Goal: Information Seeking & Learning: Learn about a topic

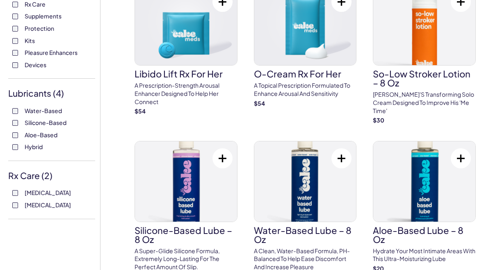
scroll to position [224, 0]
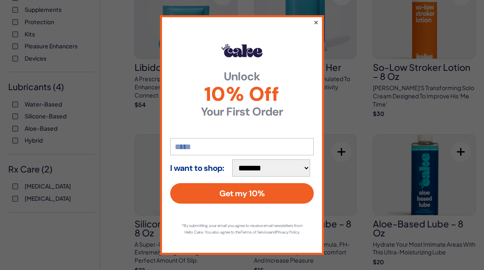
click at [317, 27] on button "×" at bounding box center [315, 22] width 5 height 10
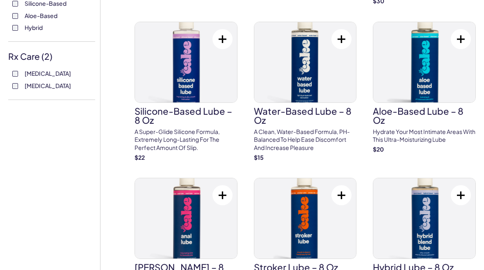
scroll to position [337, 0]
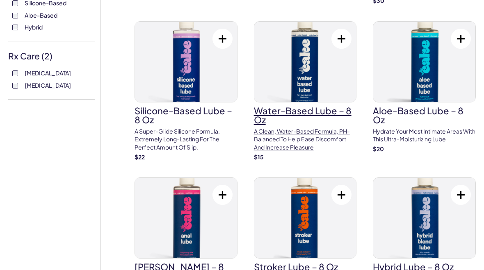
click at [328, 128] on p "A clean, water-based formula, pH-balanced to help ease discomfort and increase …" at bounding box center [305, 140] width 103 height 24
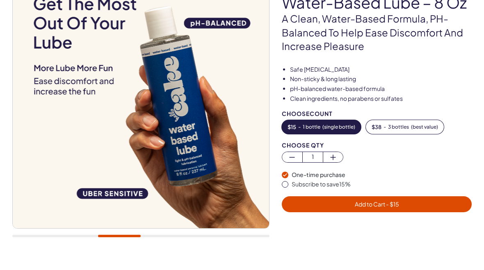
scroll to position [85, 0]
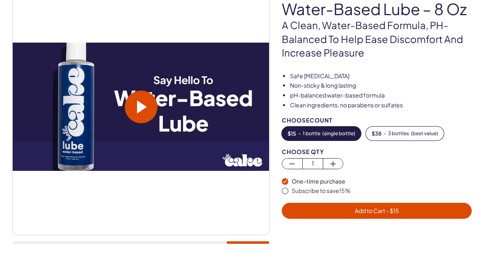
click at [144, 101] on span at bounding box center [142, 106] width 10 height 13
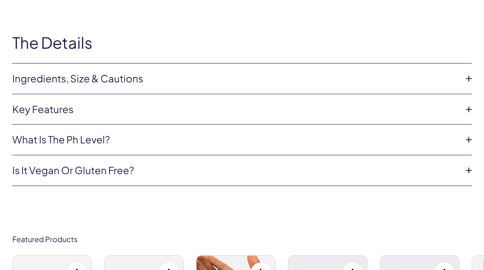
scroll to position [1856, 0]
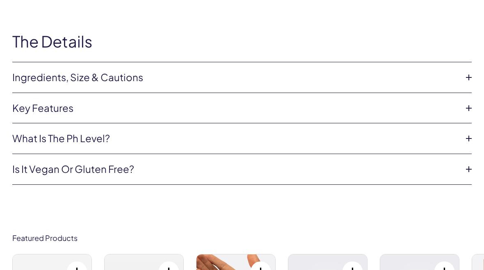
click at [458, 132] on link "What is the ph level?" at bounding box center [235, 139] width 446 height 14
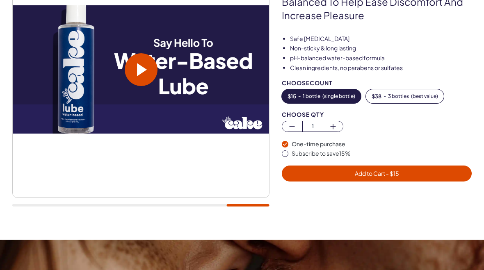
scroll to position [0, 0]
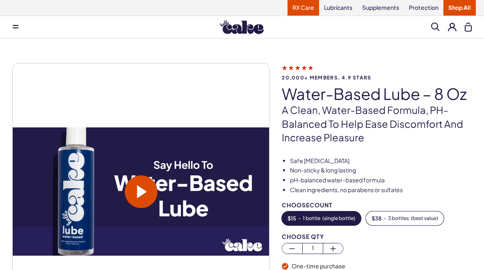
click at [304, 10] on link "RX Care" at bounding box center [303, 8] width 32 height 16
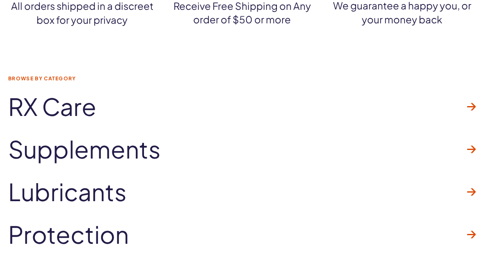
scroll to position [1227, 0]
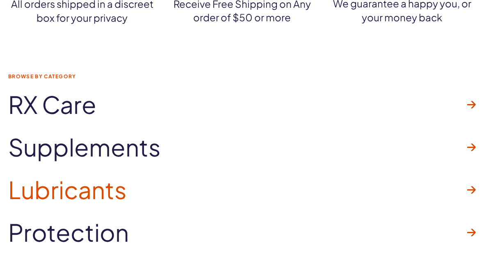
click at [40, 193] on span "Lubricants" at bounding box center [67, 190] width 119 height 26
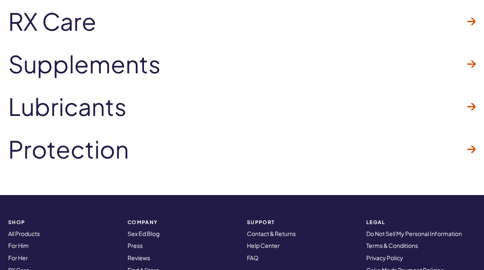
scroll to position [2254, 0]
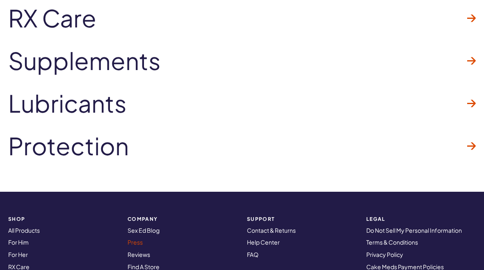
click at [128, 239] on link "Press" at bounding box center [135, 242] width 15 height 7
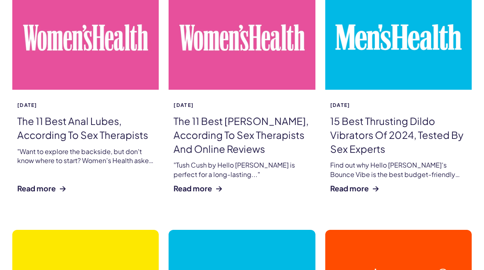
scroll to position [429, 0]
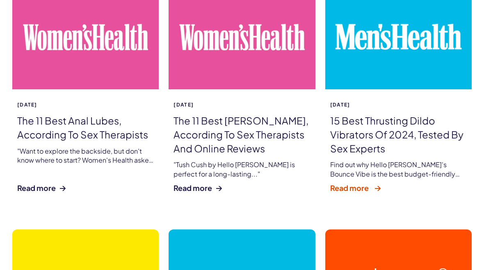
click at [365, 187] on link "Read more" at bounding box center [355, 188] width 50 height 11
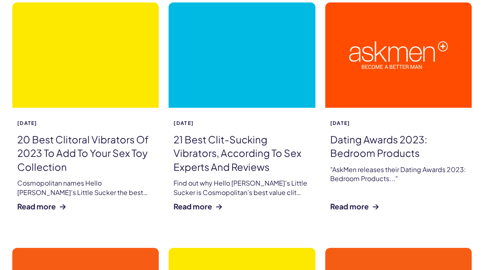
scroll to position [657, 0]
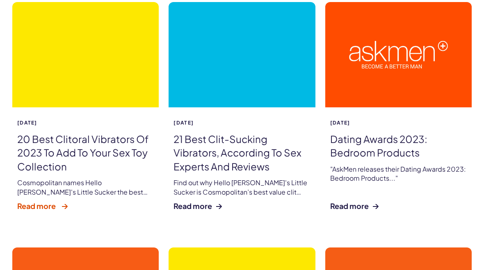
click at [32, 205] on link "Read more" at bounding box center [42, 206] width 50 height 11
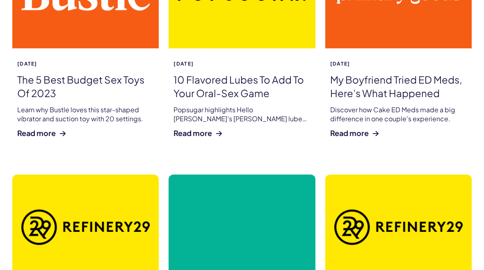
scroll to position [962, 0]
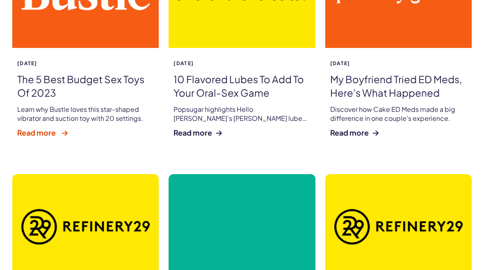
click at [37, 128] on link "Read more" at bounding box center [42, 133] width 50 height 11
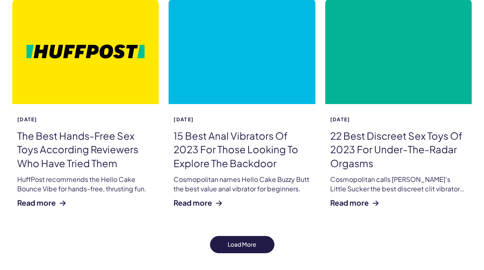
scroll to position [1381, 0]
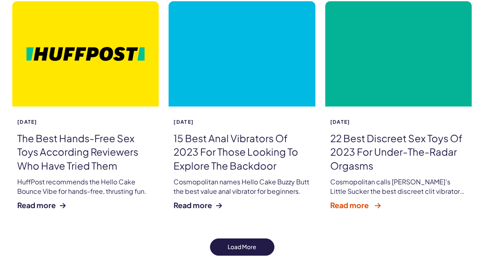
click at [360, 201] on link "Read more" at bounding box center [355, 205] width 50 height 11
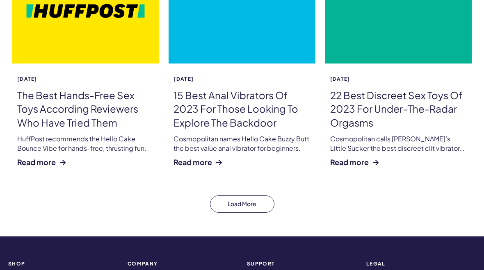
click at [263, 196] on button "Load More" at bounding box center [242, 204] width 64 height 17
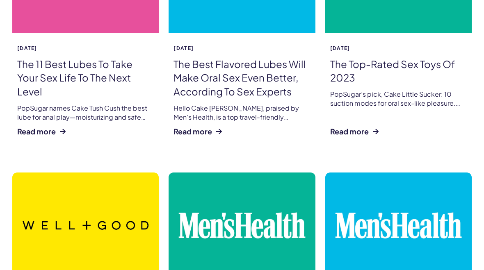
scroll to position [2204, 0]
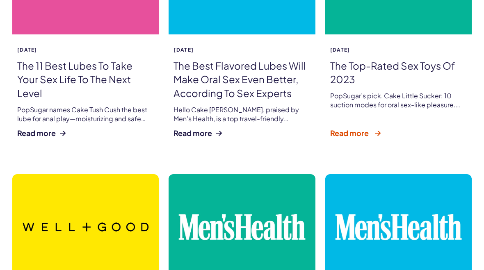
click at [363, 128] on link "Read more" at bounding box center [355, 133] width 50 height 11
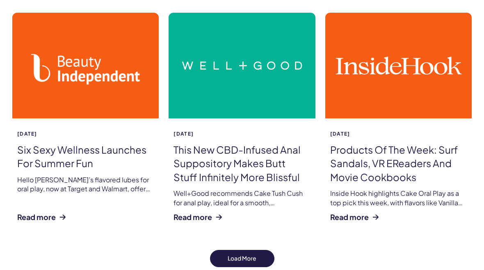
scroll to position [2626, 0]
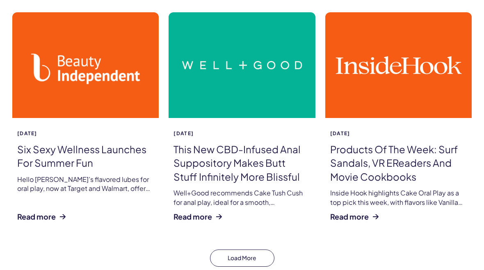
click at [232, 250] on button "Load More" at bounding box center [242, 258] width 64 height 17
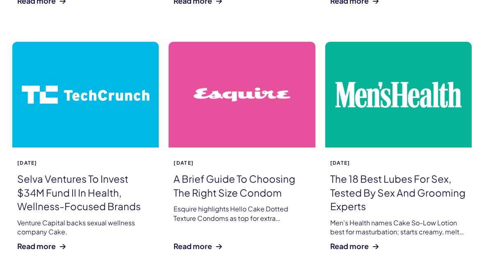
scroll to position [3099, 0]
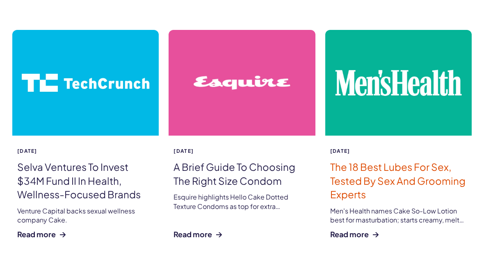
click at [422, 161] on link "The 18 Best Lubes for Sex, Tested by Sex and Grooming Experts" at bounding box center [397, 181] width 135 height 40
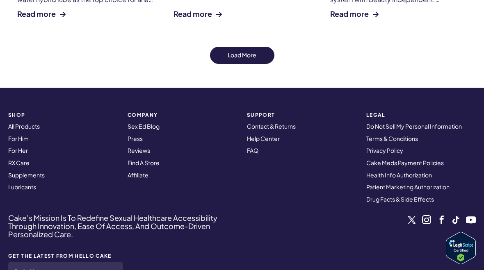
scroll to position [4084, 0]
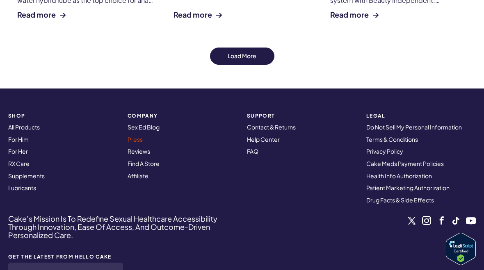
click at [129, 136] on link "Press" at bounding box center [135, 139] width 15 height 7
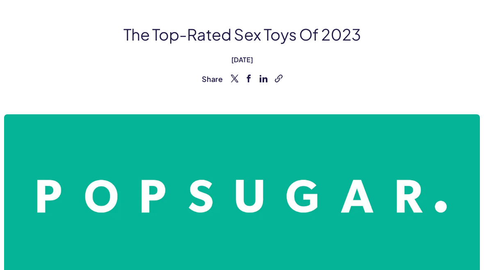
scroll to position [33, 0]
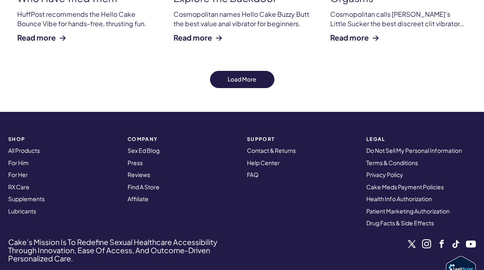
scroll to position [1548, 0]
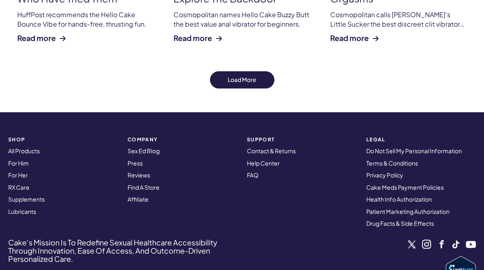
click at [125, 182] on nav "COMPANY Sex Ed Blog Press Reviews Find A Store Affiliate" at bounding box center [182, 182] width 119 height 101
click at [128, 184] on link "Find A Store" at bounding box center [144, 187] width 32 height 7
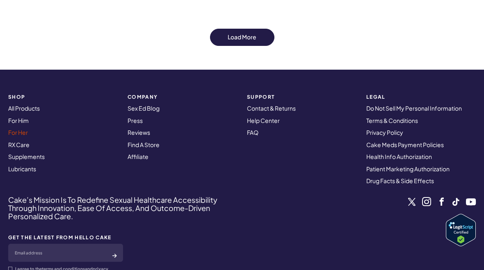
click at [14, 129] on link "For Her" at bounding box center [18, 132] width 20 height 7
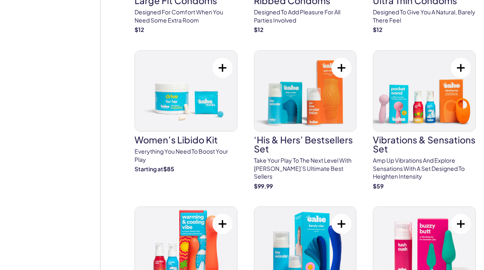
scroll to position [1643, 0]
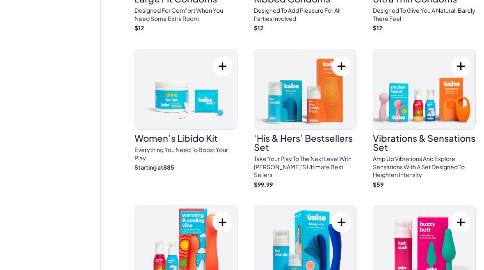
click at [325, 242] on img at bounding box center [305, 245] width 102 height 80
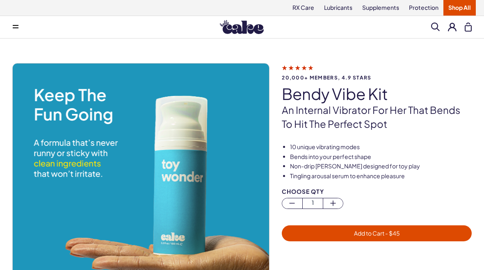
click at [12, 25] on button at bounding box center [15, 27] width 16 height 16
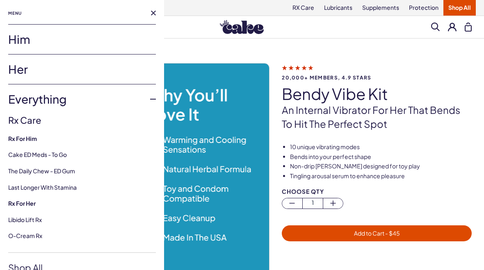
click at [19, 71] on link "Her" at bounding box center [82, 70] width 148 height 30
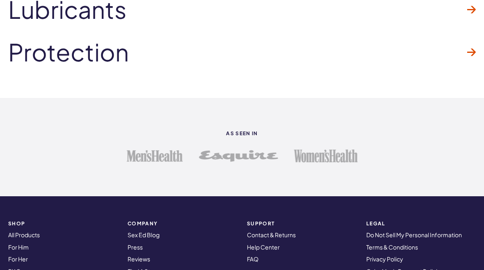
scroll to position [2270, 0]
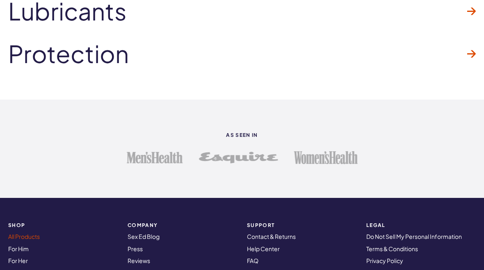
click at [23, 233] on link "All Products" at bounding box center [24, 236] width 32 height 7
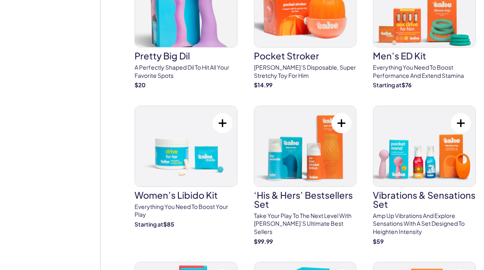
scroll to position [3019, 0]
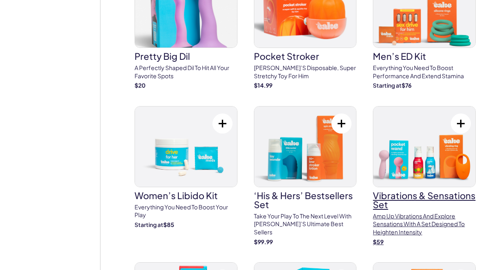
click at [410, 212] on p "Amp up vibrations and explore sensations with a set designed to heighten intens…" at bounding box center [424, 224] width 103 height 24
click at [437, 191] on h3 "Vibrations & Sensations Set" at bounding box center [424, 200] width 103 height 18
